Goal: Complete application form

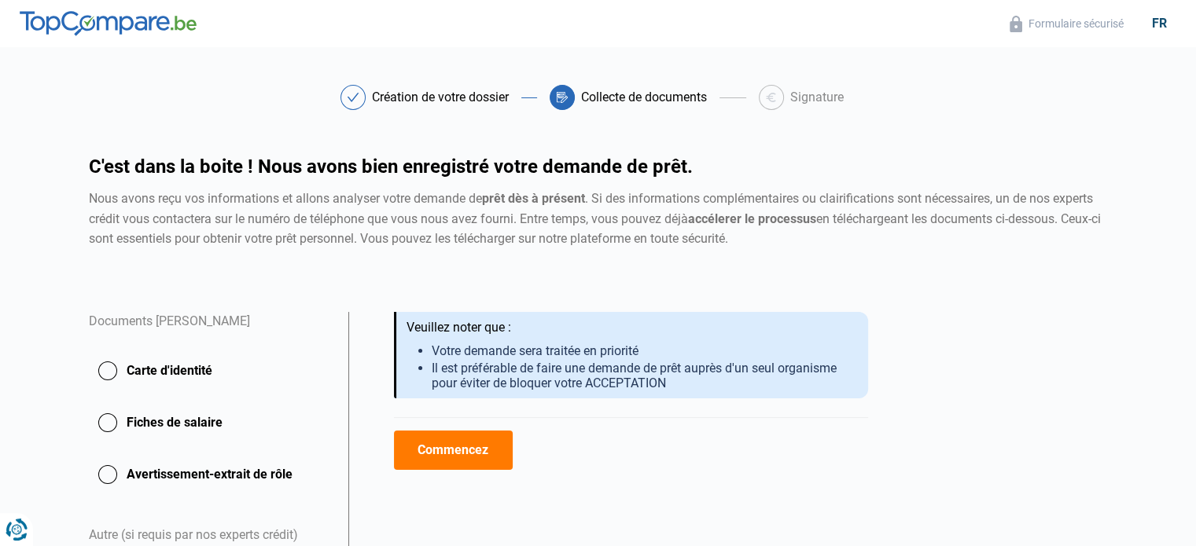
click at [148, 373] on button "Carte d'identité" at bounding box center [209, 370] width 241 height 39
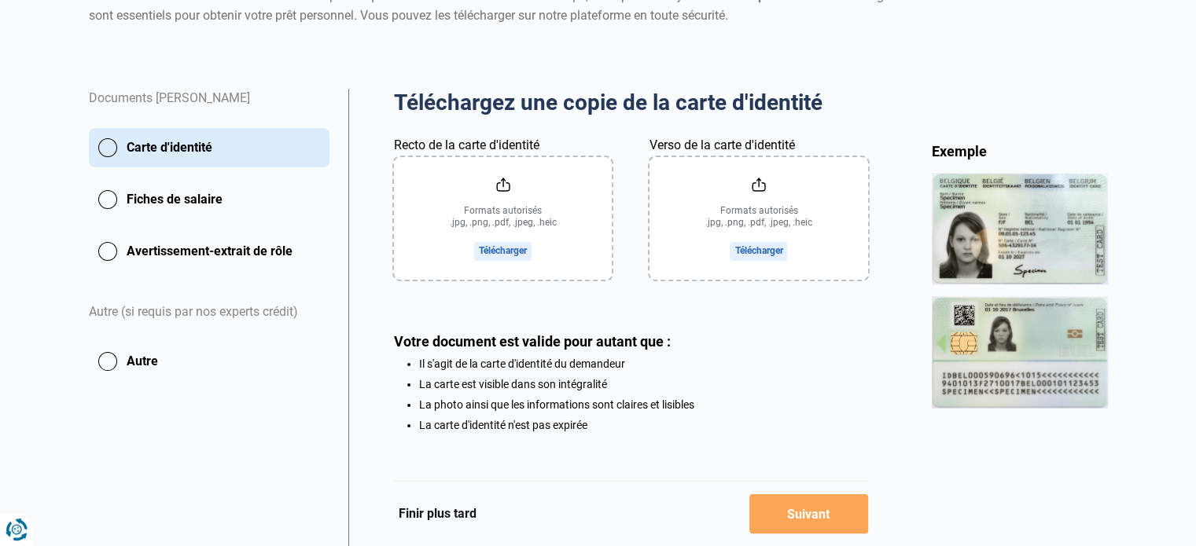
scroll to position [236, 0]
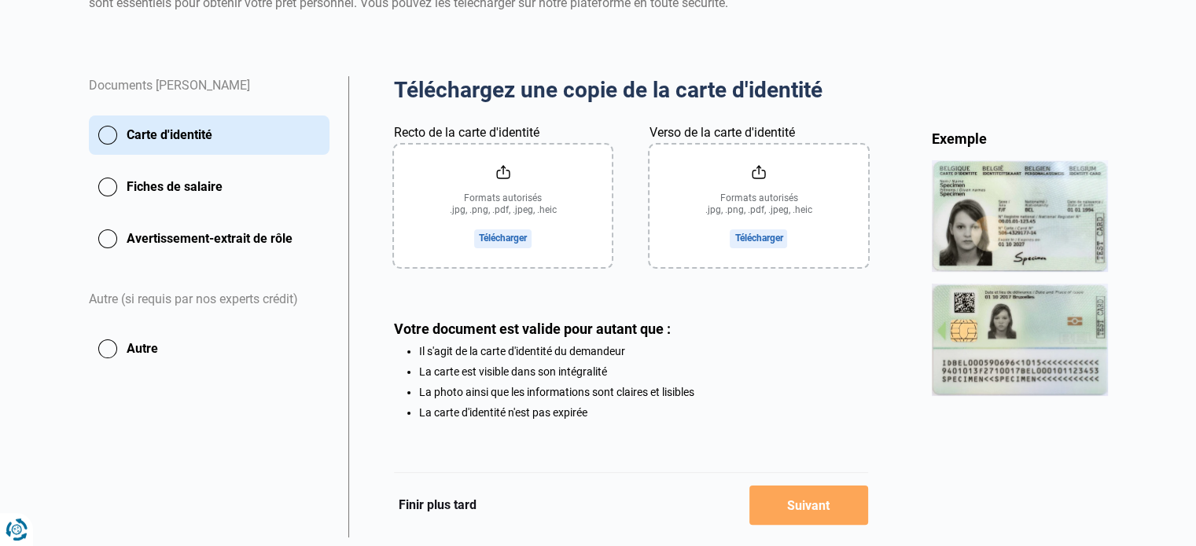
click at [535, 204] on input "Recto de la carte d'identité" at bounding box center [503, 206] width 218 height 123
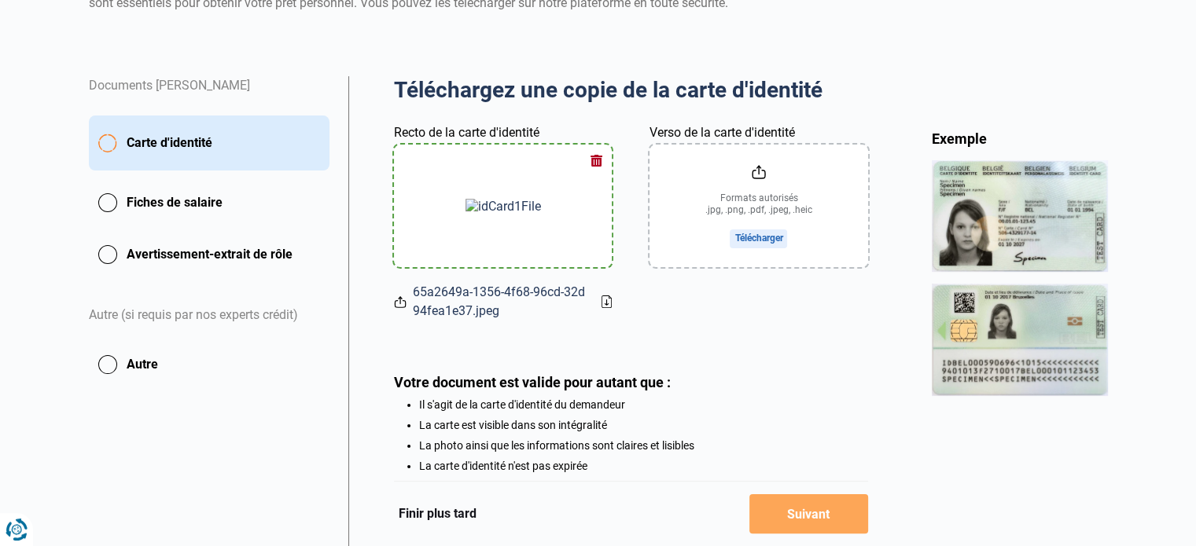
click at [729, 204] on input "Verso de la carte d'identité" at bounding box center [758, 206] width 218 height 123
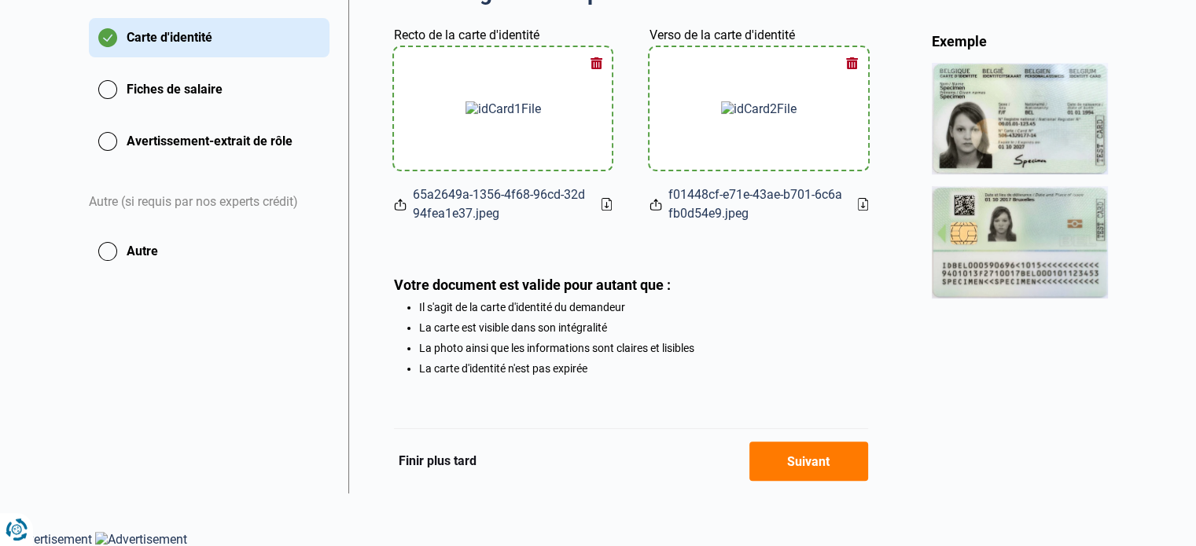
scroll to position [337, 0]
click at [124, 97] on button "Fiches de salaire" at bounding box center [209, 88] width 241 height 39
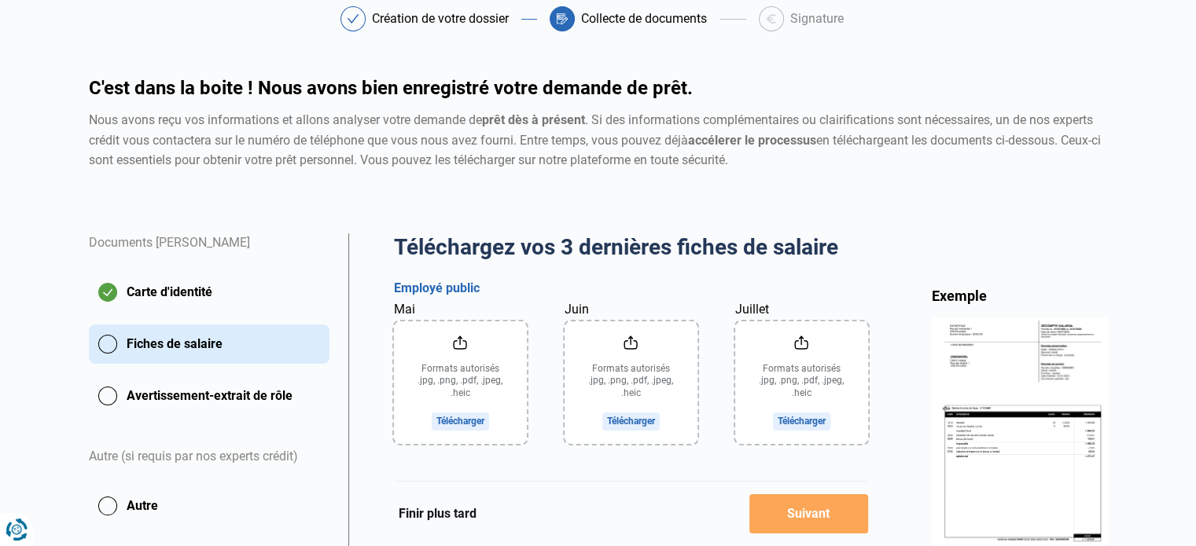
scroll to position [236, 0]
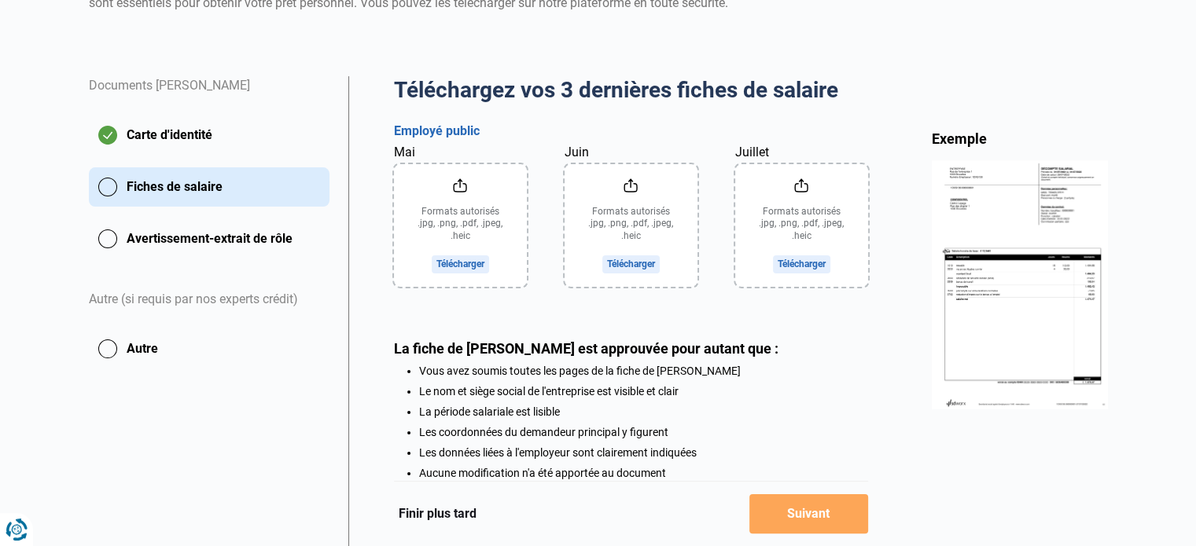
click at [449, 226] on input "Mai" at bounding box center [460, 225] width 133 height 123
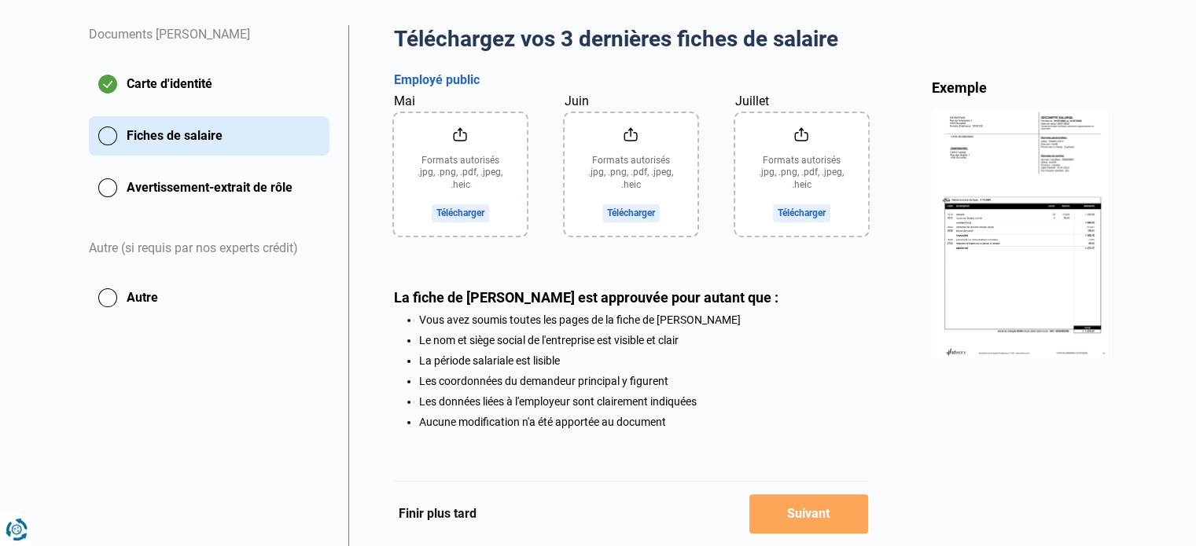
scroll to position [315, 0]
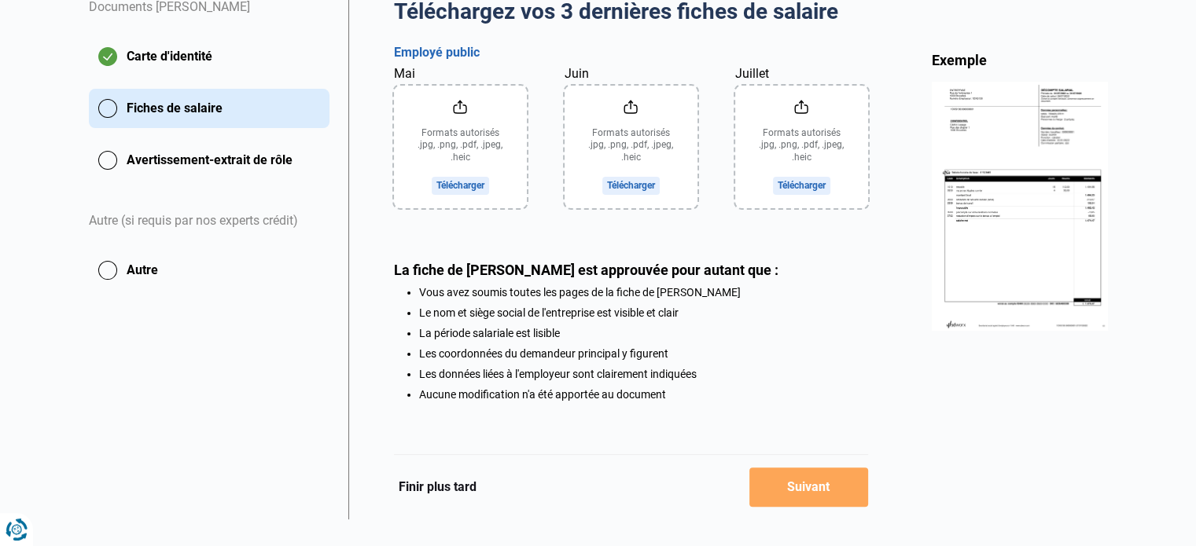
click at [481, 149] on input "Mai" at bounding box center [460, 147] width 133 height 123
click at [610, 163] on input "Juin" at bounding box center [631, 147] width 133 height 123
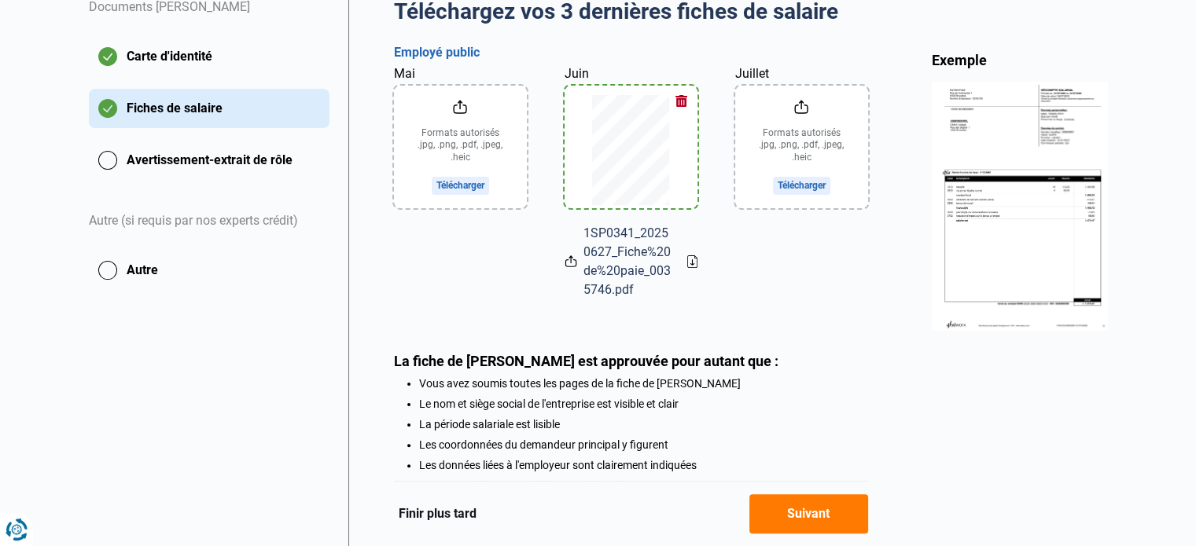
click at [793, 147] on input "Juillet" at bounding box center [801, 147] width 133 height 123
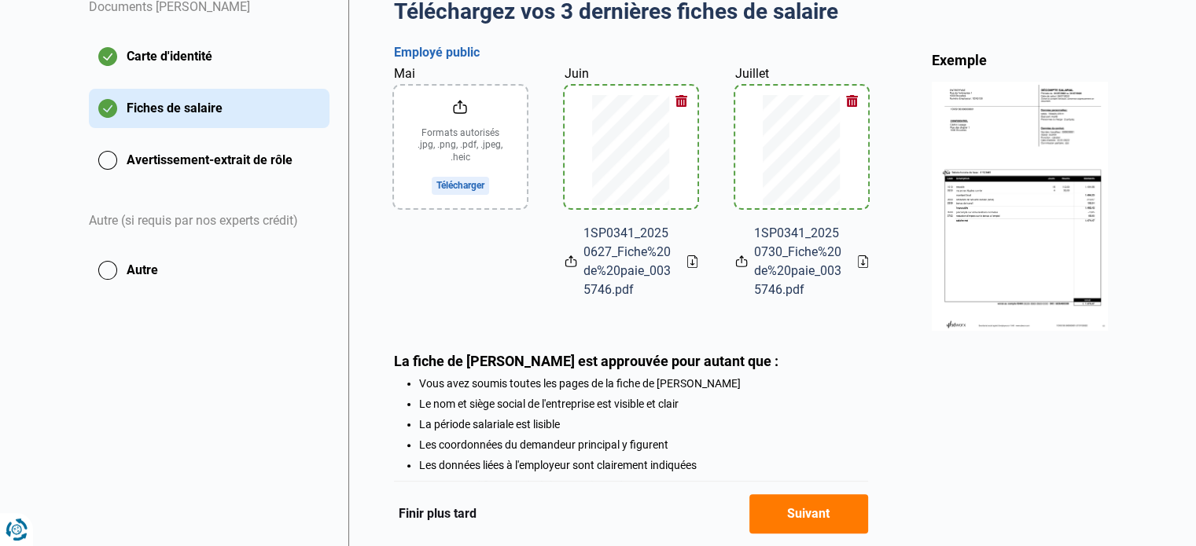
drag, startPoint x: 756, startPoint y: 142, endPoint x: 752, endPoint y: 160, distance: 17.7
click at [741, 150] on div at bounding box center [801, 147] width 133 height 123
click at [424, 138] on input "Mai" at bounding box center [460, 147] width 133 height 123
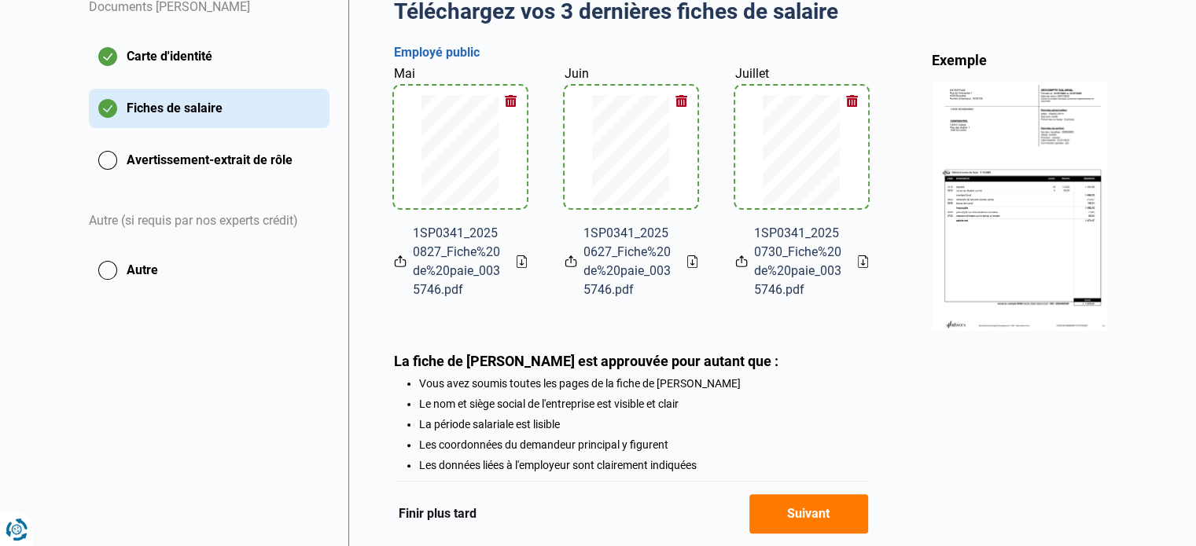
click at [261, 167] on button "Avertissement-extrait de rôle" at bounding box center [209, 160] width 241 height 39
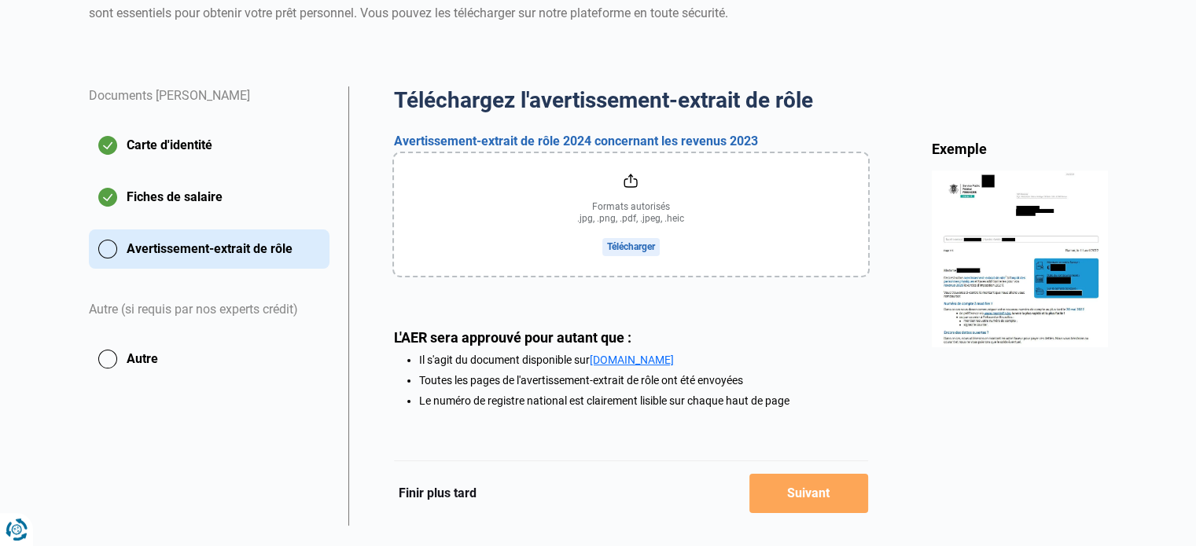
scroll to position [236, 0]
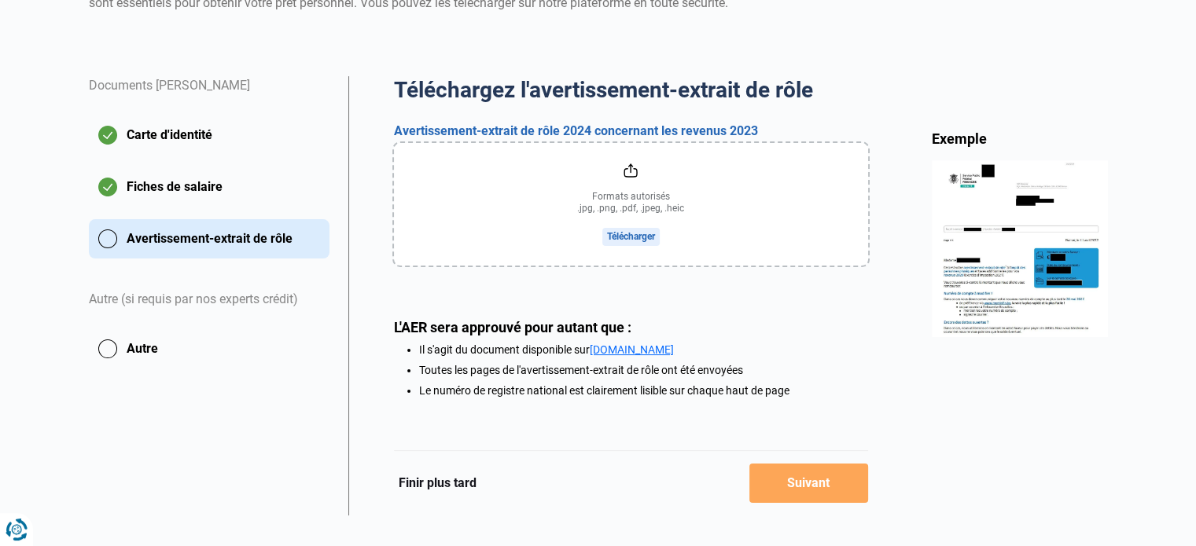
click at [652, 234] on input "file" at bounding box center [631, 204] width 474 height 123
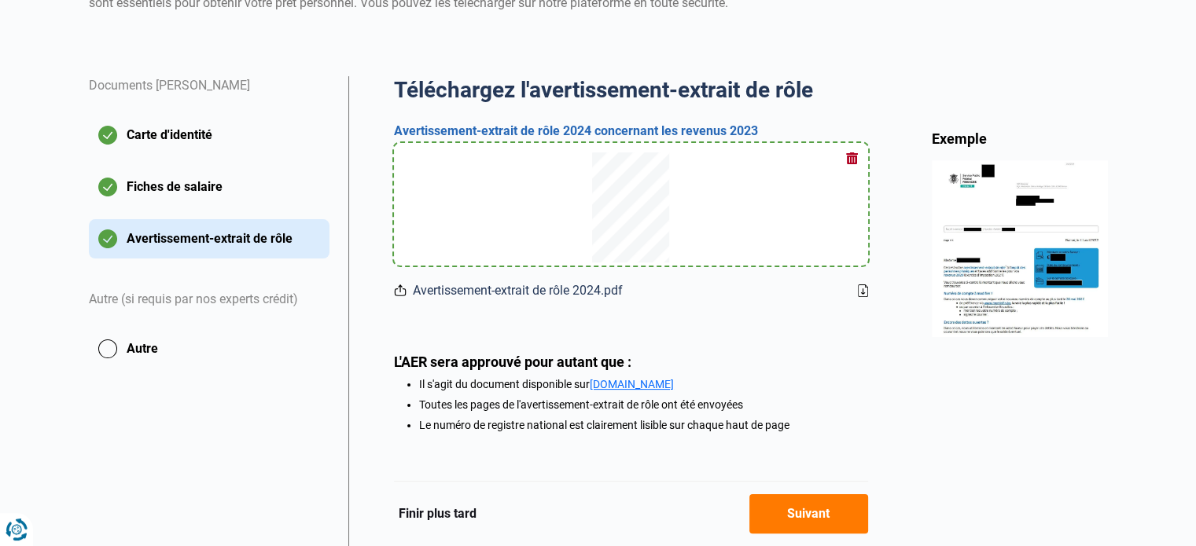
click at [171, 346] on button "Autre" at bounding box center [209, 348] width 241 height 39
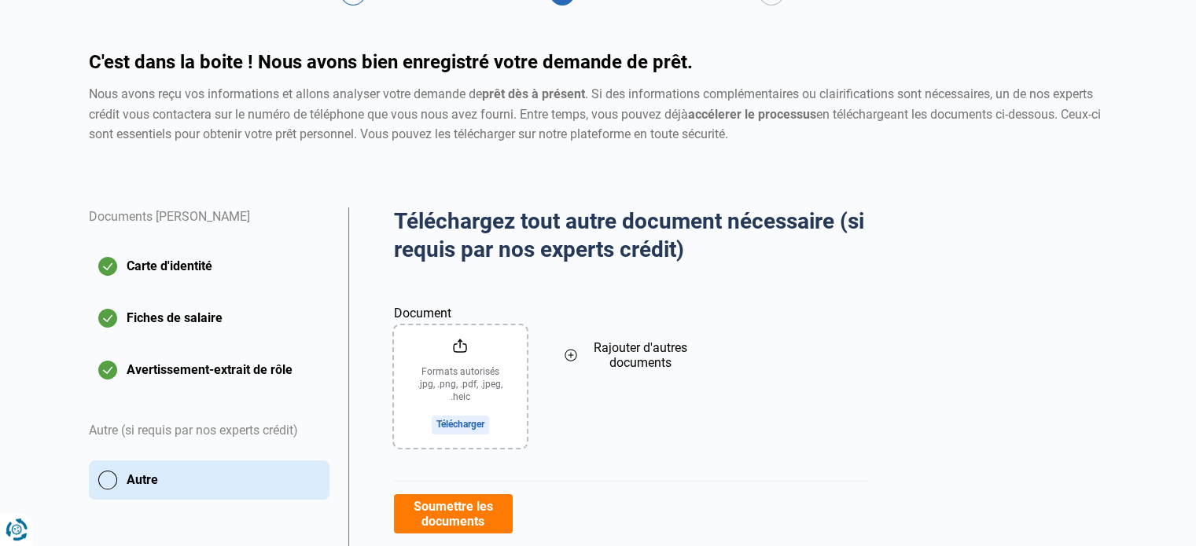
scroll to position [236, 0]
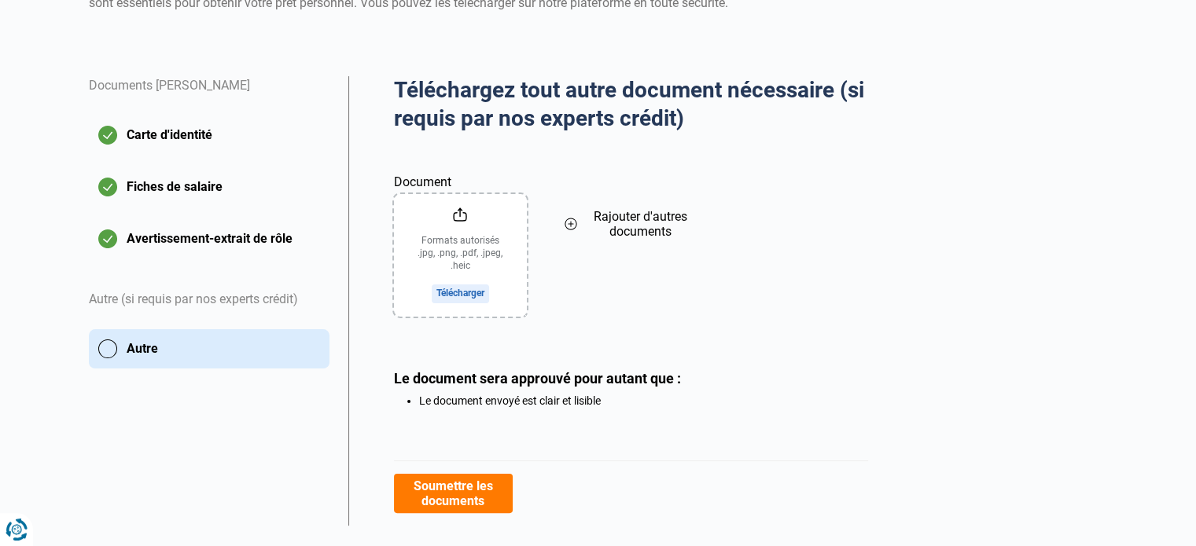
click at [447, 260] on input "Document" at bounding box center [460, 255] width 133 height 123
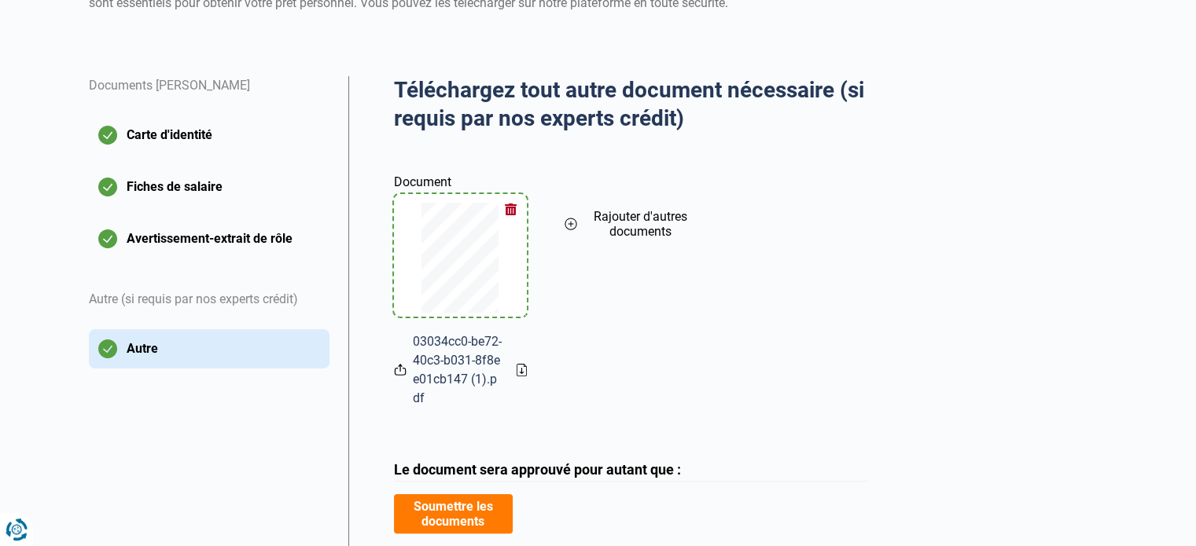
click at [614, 216] on span "Rajouter d'autres documents" at bounding box center [640, 224] width 114 height 30
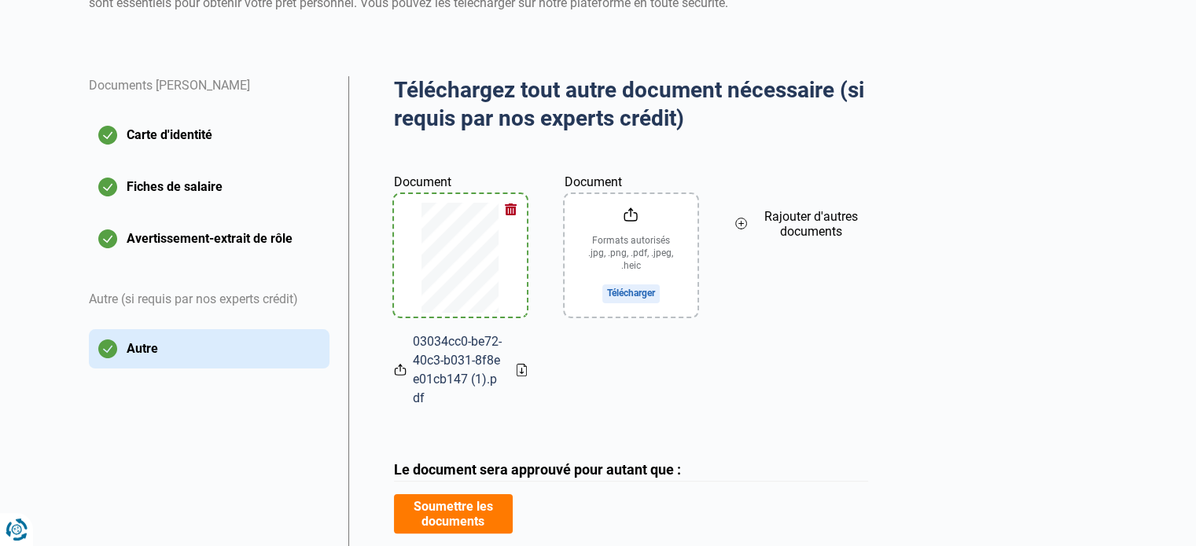
click at [626, 298] on input "Document" at bounding box center [631, 255] width 133 height 123
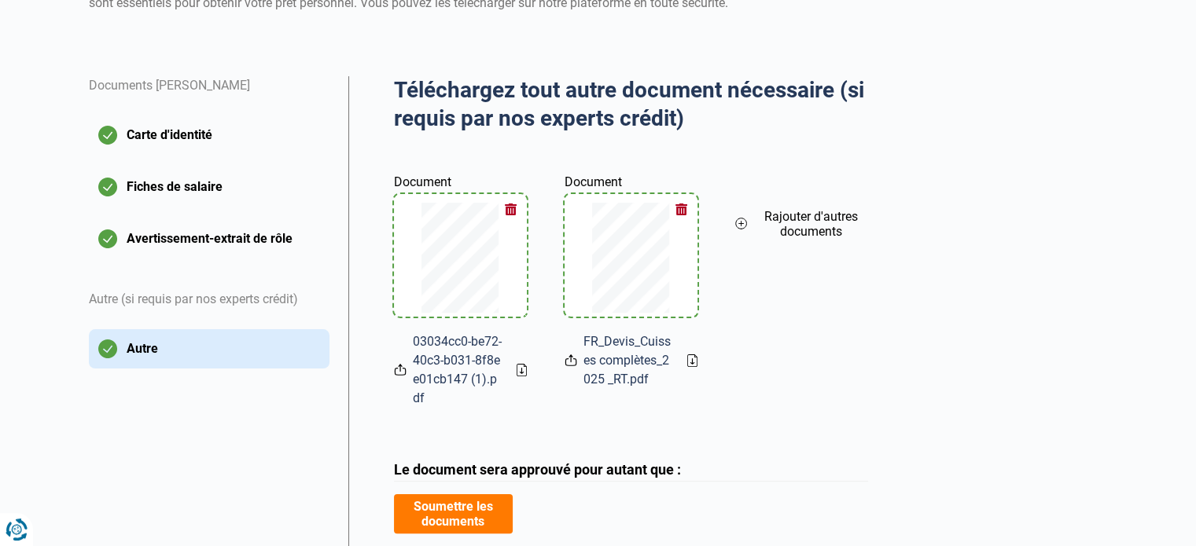
click at [777, 219] on span "Rajouter d'autres documents" at bounding box center [810, 224] width 114 height 30
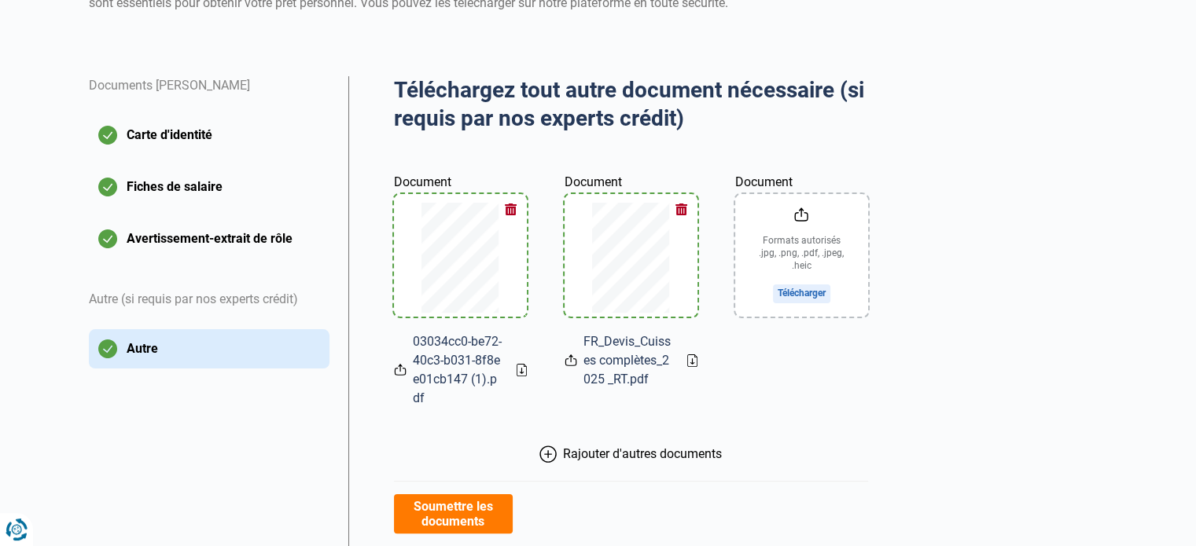
click at [786, 256] on input "Document" at bounding box center [801, 255] width 133 height 123
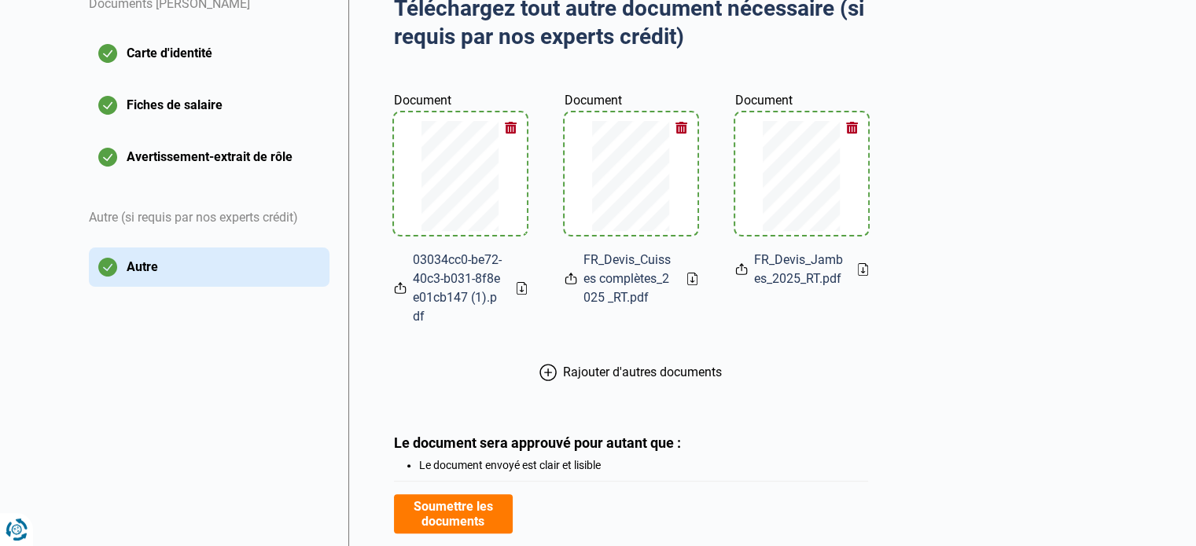
scroll to position [415, 0]
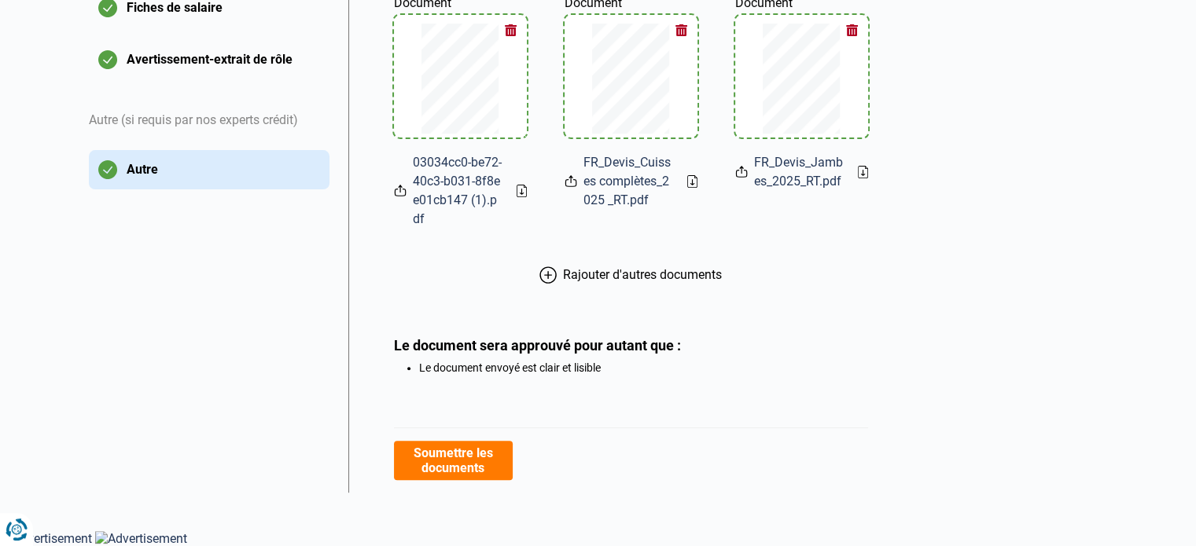
click at [477, 463] on button "Soumettre les documents" at bounding box center [453, 460] width 119 height 39
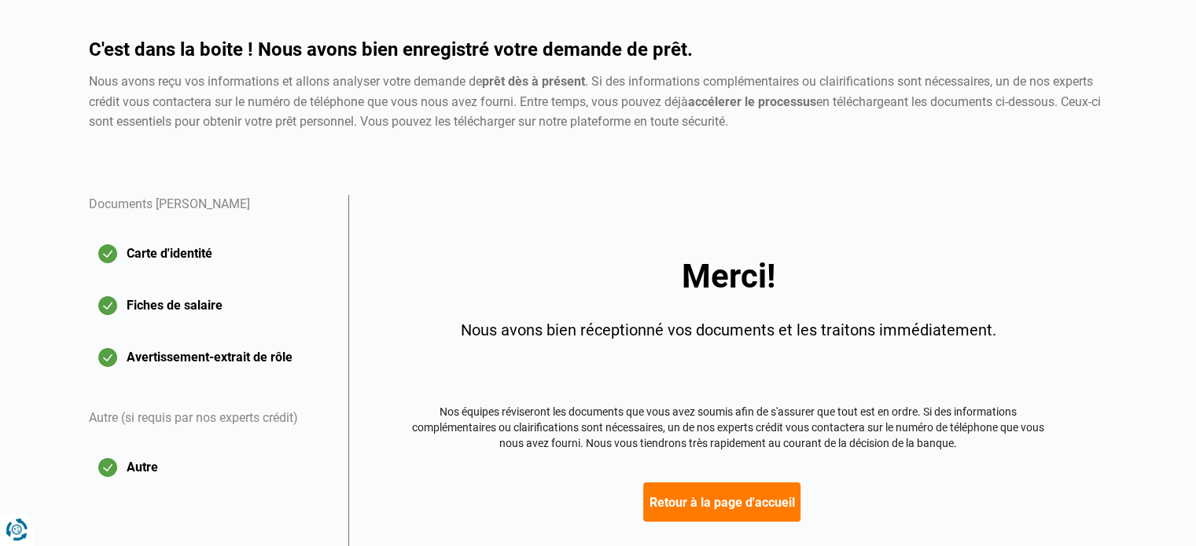
scroll to position [211, 0]
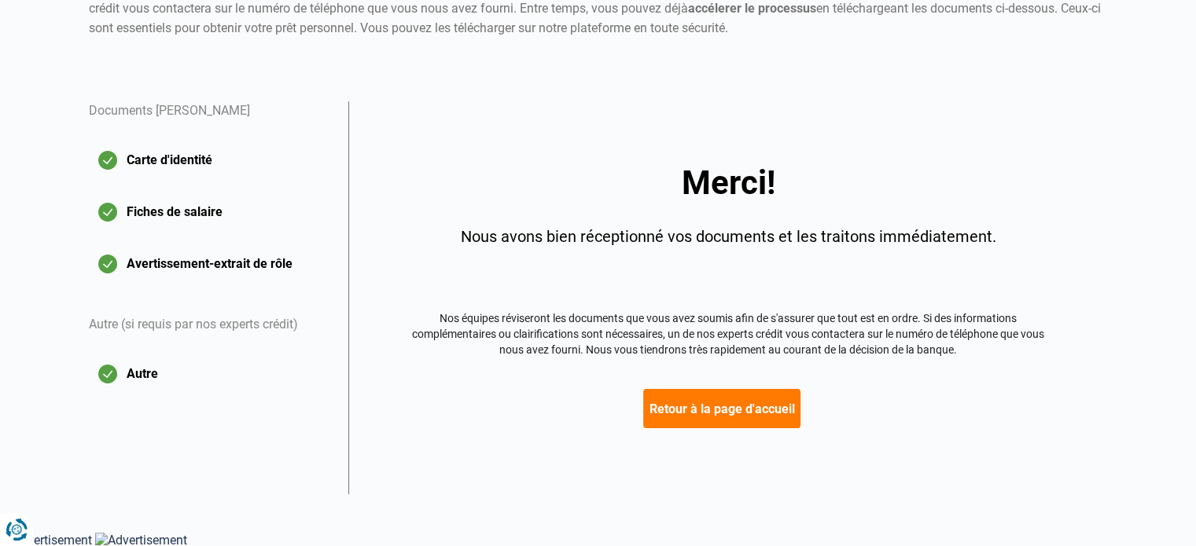
click at [742, 402] on button "Retour à la page d'accueil" at bounding box center [721, 408] width 157 height 39
